Goal: Task Accomplishment & Management: Use online tool/utility

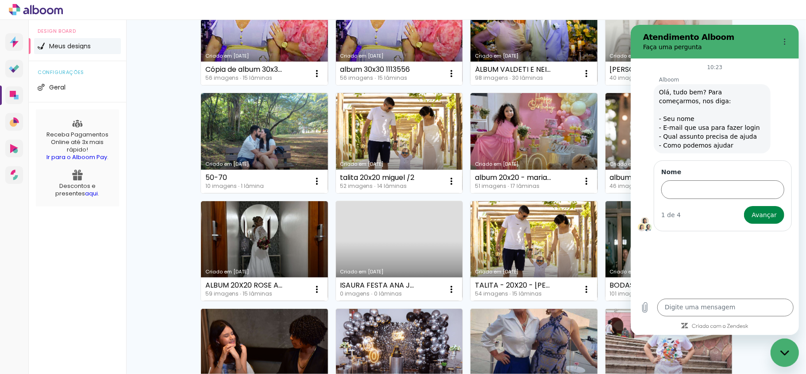
scroll to position [295, 0]
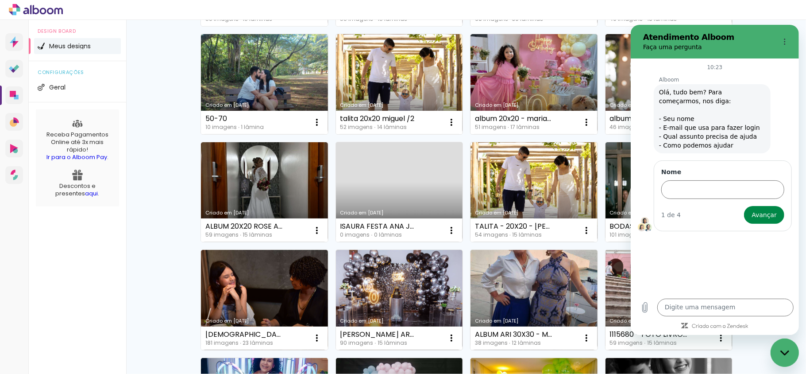
click at [728, 16] on div at bounding box center [403, 10] width 806 height 20
click at [139, 297] on div "Meus designs Crie e gerencie seus designs de álbum Criar um design Criado em 13…" at bounding box center [466, 195] width 680 height 941
click at [788, 355] on div "Fechar janela de mensagens" at bounding box center [784, 352] width 27 height 27
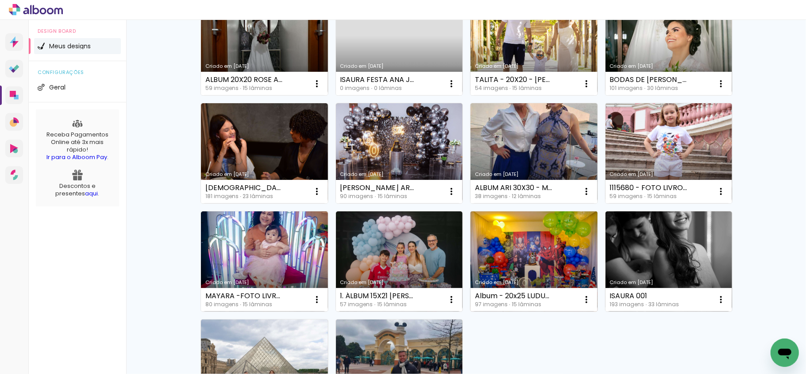
scroll to position [470, 0]
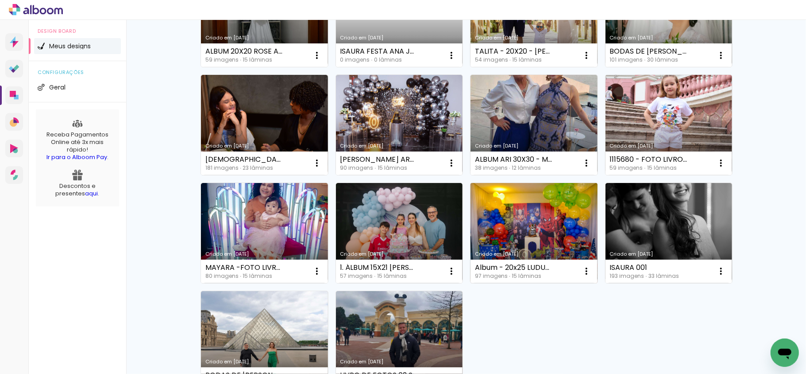
click at [513, 230] on link "Criado em [DATE]" at bounding box center [534, 233] width 127 height 100
